Goal: Find specific page/section: Locate a particular part of the current website

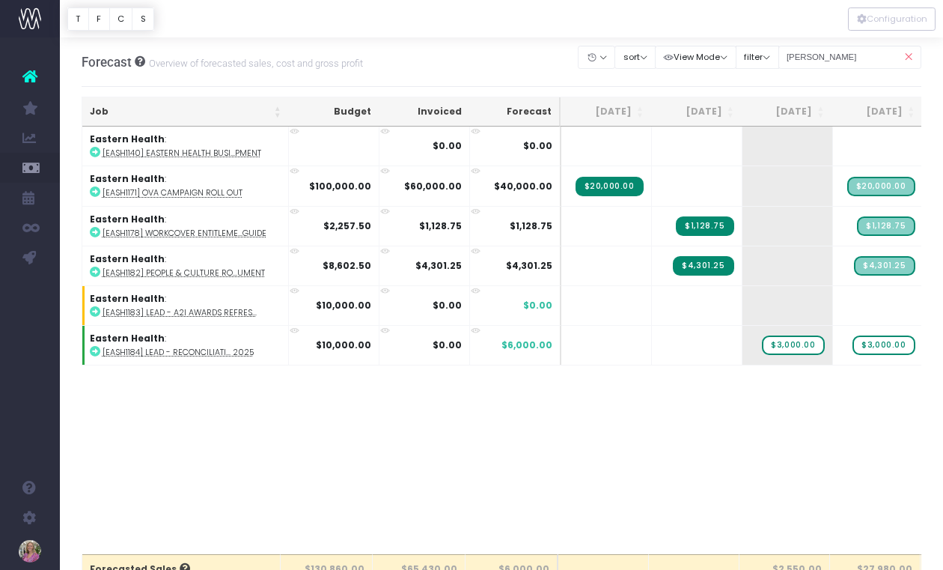
scroll to position [0, 166]
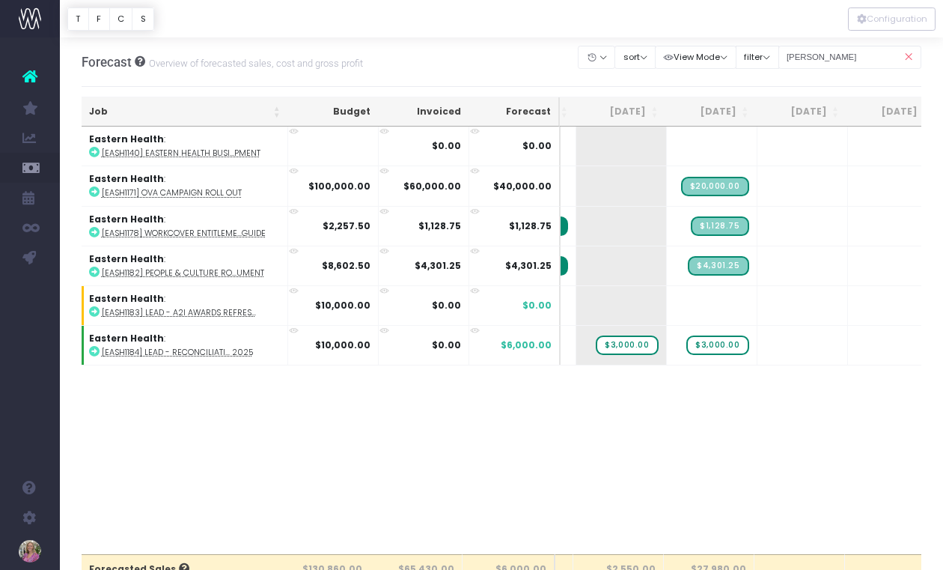
click at [906, 56] on icon at bounding box center [908, 57] width 26 height 31
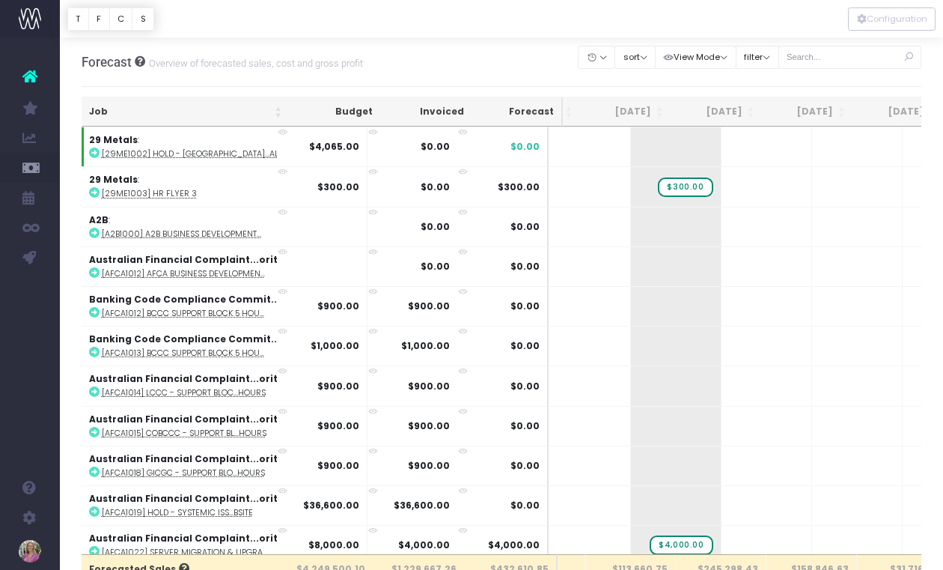
click at [909, 55] on icon at bounding box center [908, 57] width 26 height 31
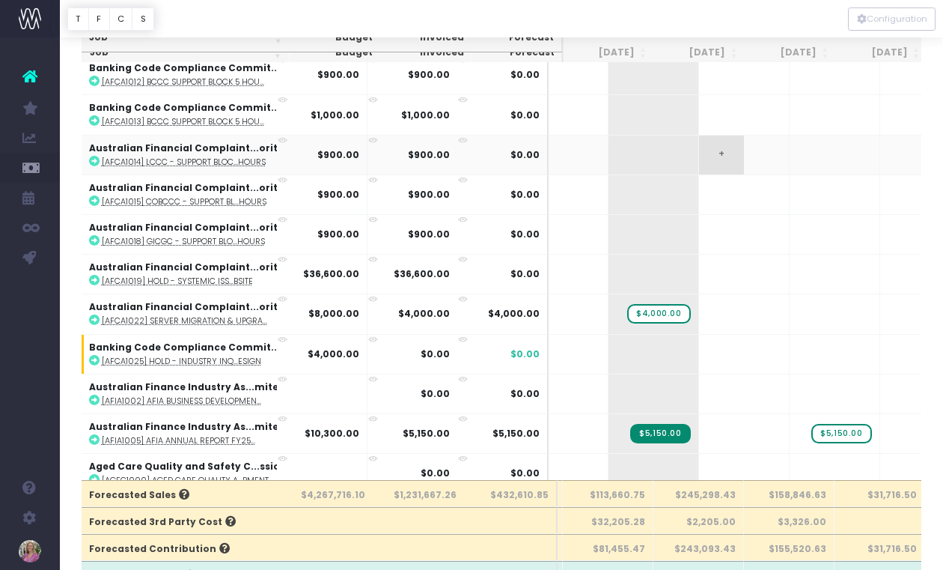
scroll to position [75, 0]
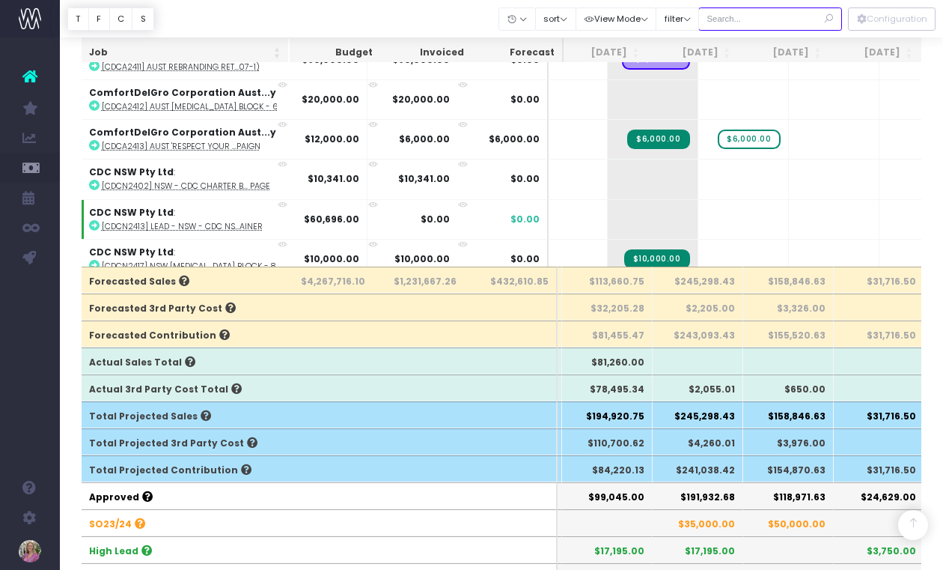
click at [771, 18] on input "text" at bounding box center [770, 18] width 144 height 23
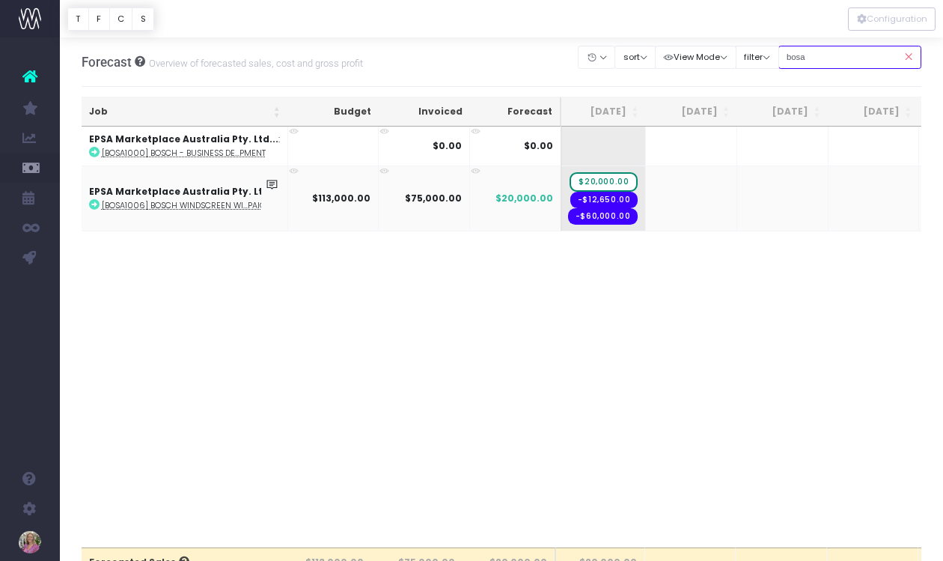
type input "bosa"
click at [94, 203] on icon at bounding box center [94, 204] width 10 height 10
